Goal: Information Seeking & Learning: Learn about a topic

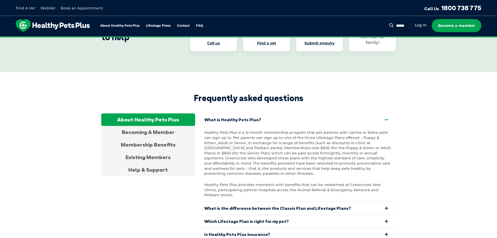
scroll to position [992, 0]
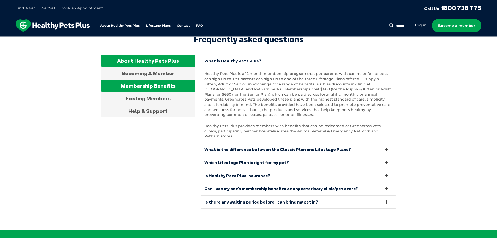
click at [143, 80] on div "Membership Benefits" at bounding box center [148, 86] width 94 height 13
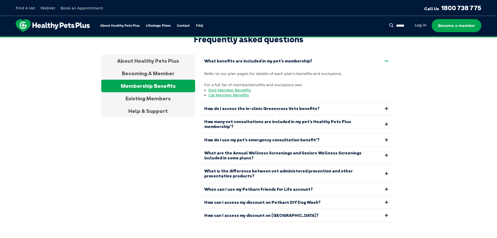
click at [259, 133] on link "How do I use my pet’s emergency consultation benefit*?" at bounding box center [299, 139] width 196 height 13
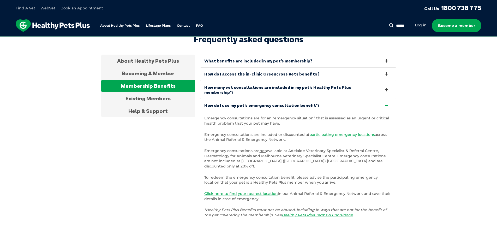
click at [313, 55] on link "What benefits are included in my pet’s membership?" at bounding box center [299, 61] width 196 height 13
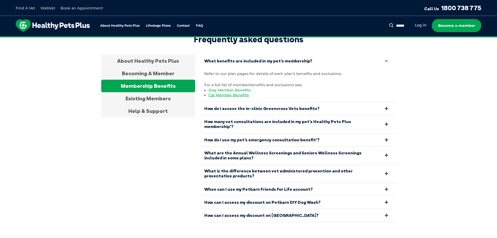
click at [233, 88] on link "Dog Member Benefits" at bounding box center [230, 90] width 42 height 5
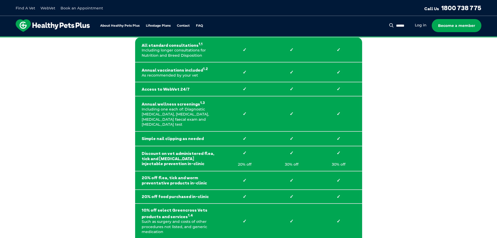
scroll to position [78, 0]
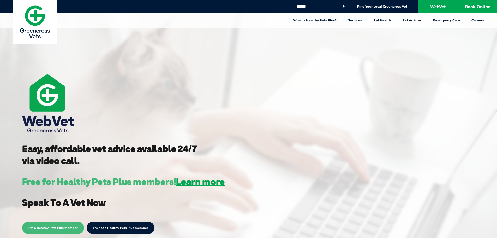
click at [43, 229] on span "I’m a Healthy Pets Plus member" at bounding box center [53, 228] width 62 height 12
